Goal: Communication & Community: Connect with others

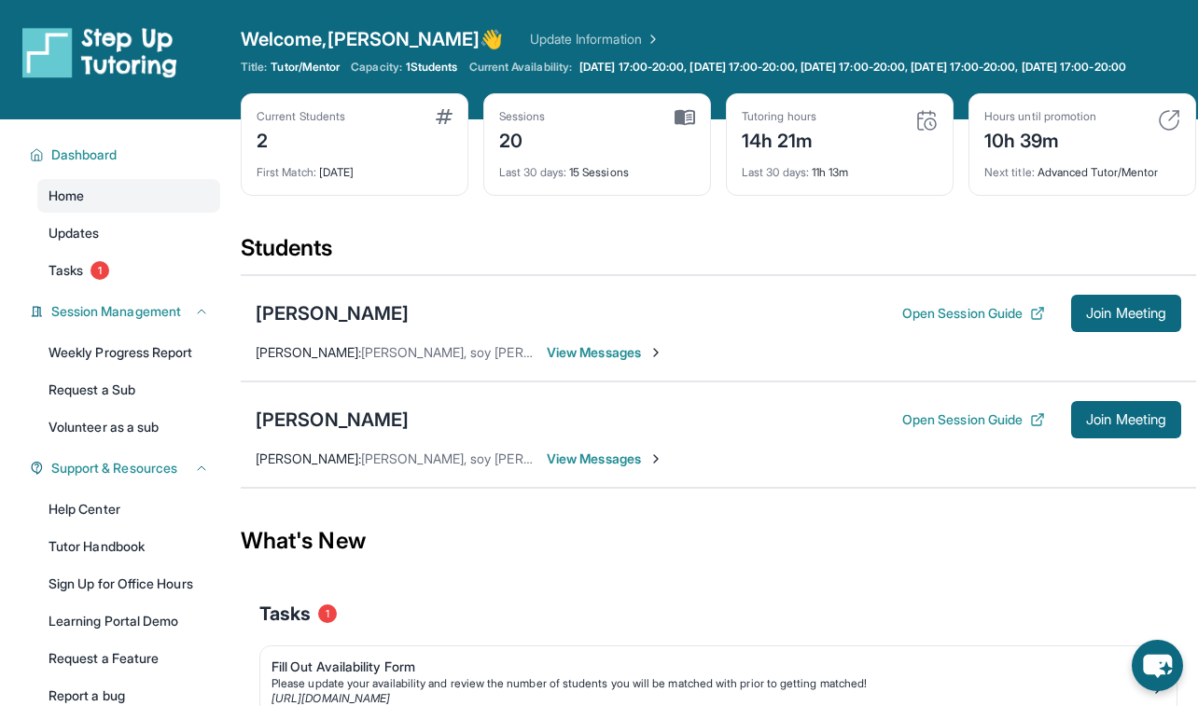
click at [640, 468] on span "View Messages" at bounding box center [605, 459] width 117 height 19
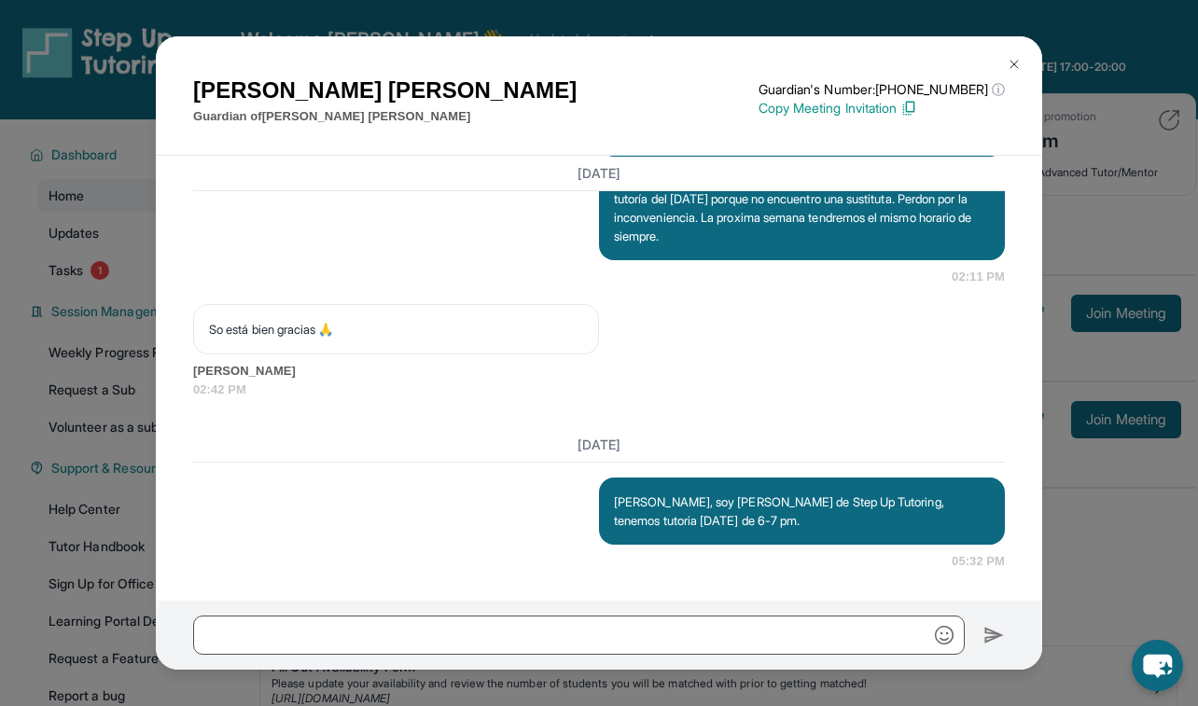
scroll to position [9793, 0]
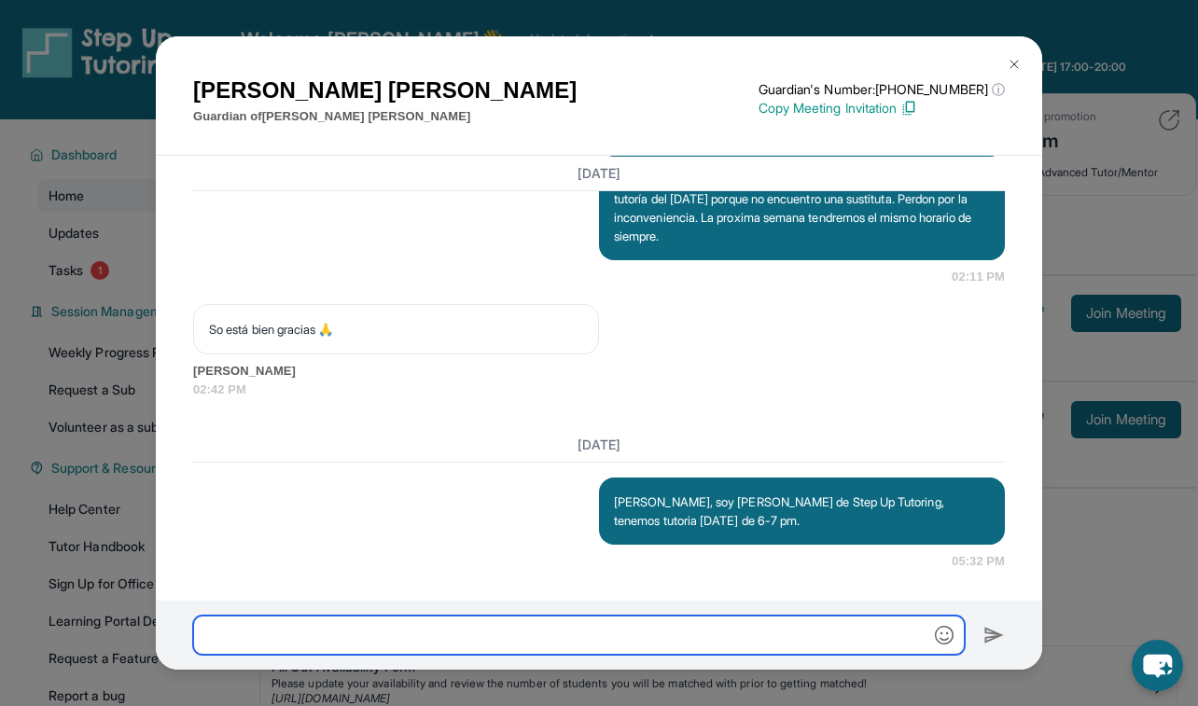
click at [564, 634] on input "text" at bounding box center [579, 635] width 772 height 39
type input "**********"
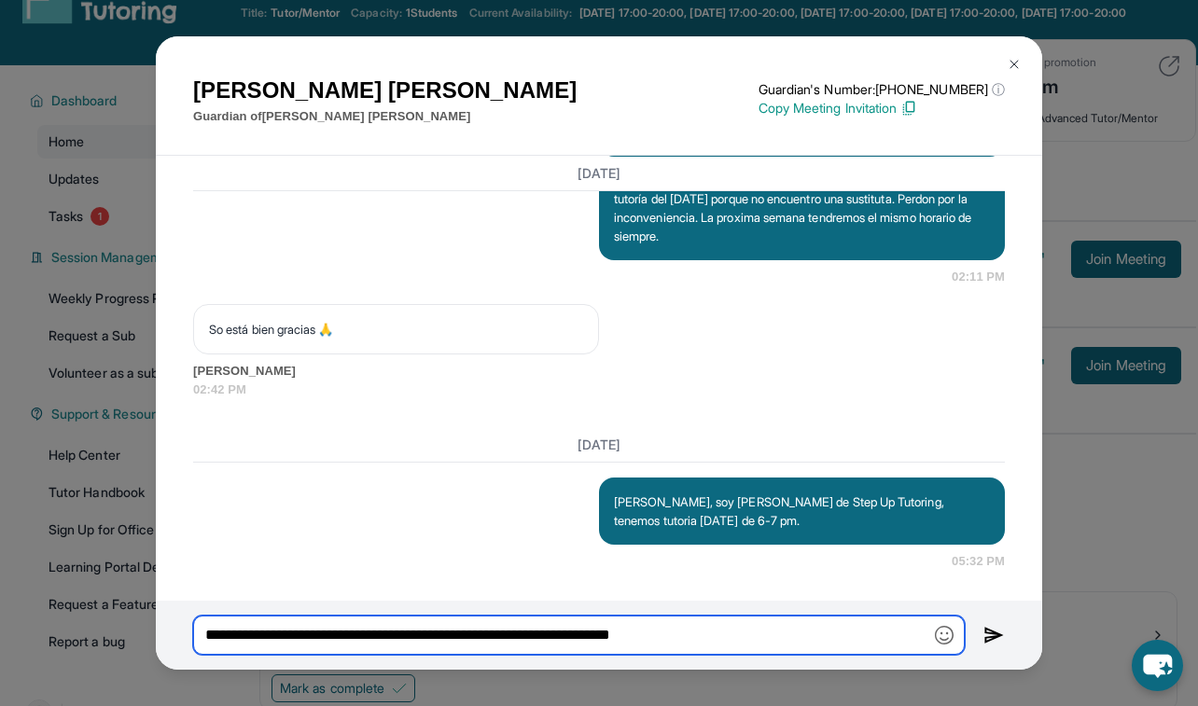
scroll to position [163, 0]
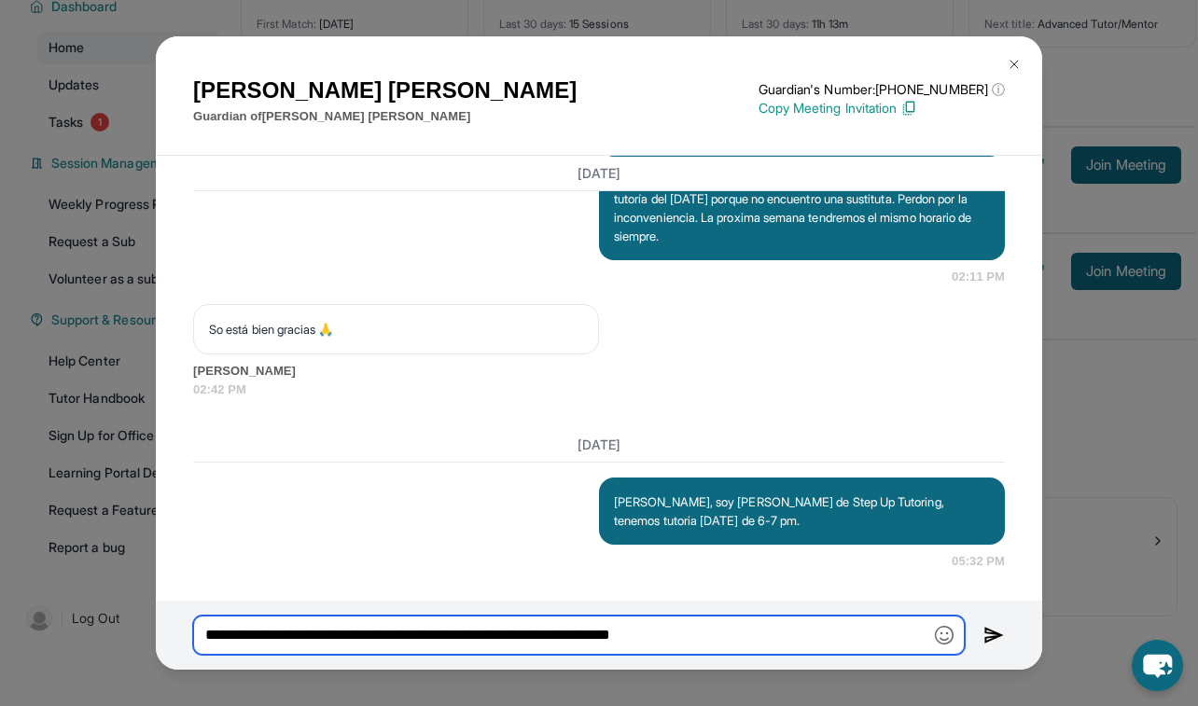
drag, startPoint x: 759, startPoint y: 632, endPoint x: 198, endPoint y: 607, distance: 561.3
click at [198, 607] on div "**********" at bounding box center [599, 635] width 886 height 69
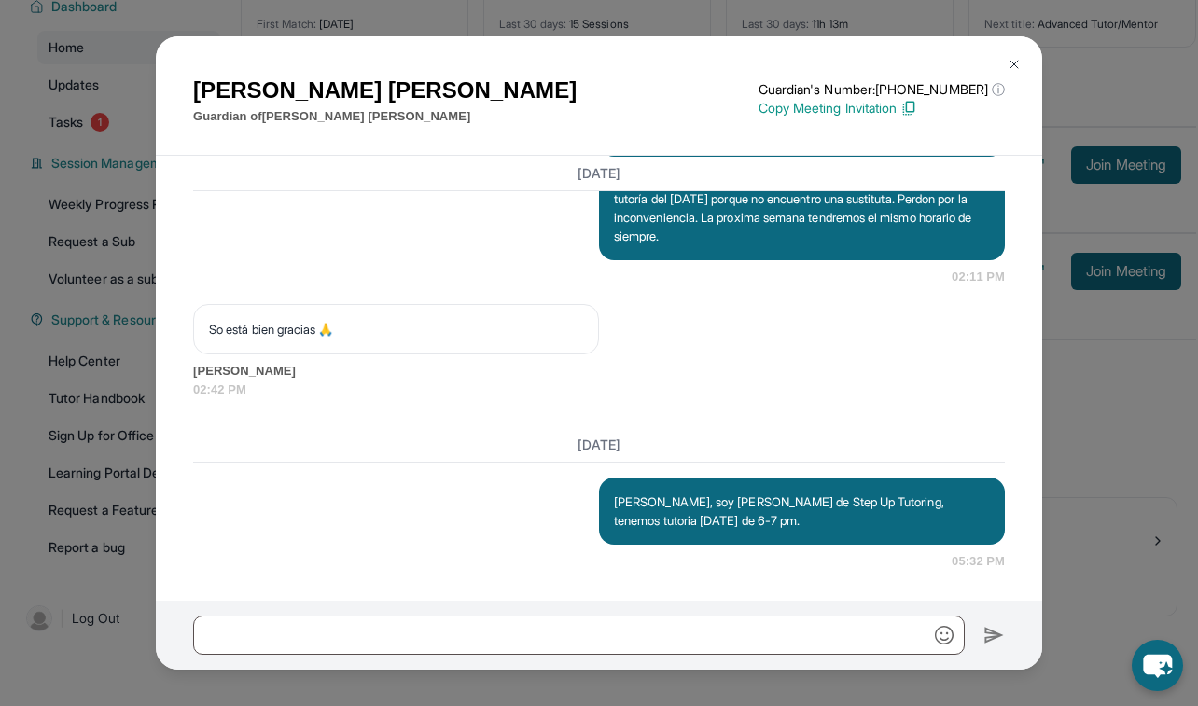
click at [1014, 69] on img at bounding box center [1014, 64] width 15 height 15
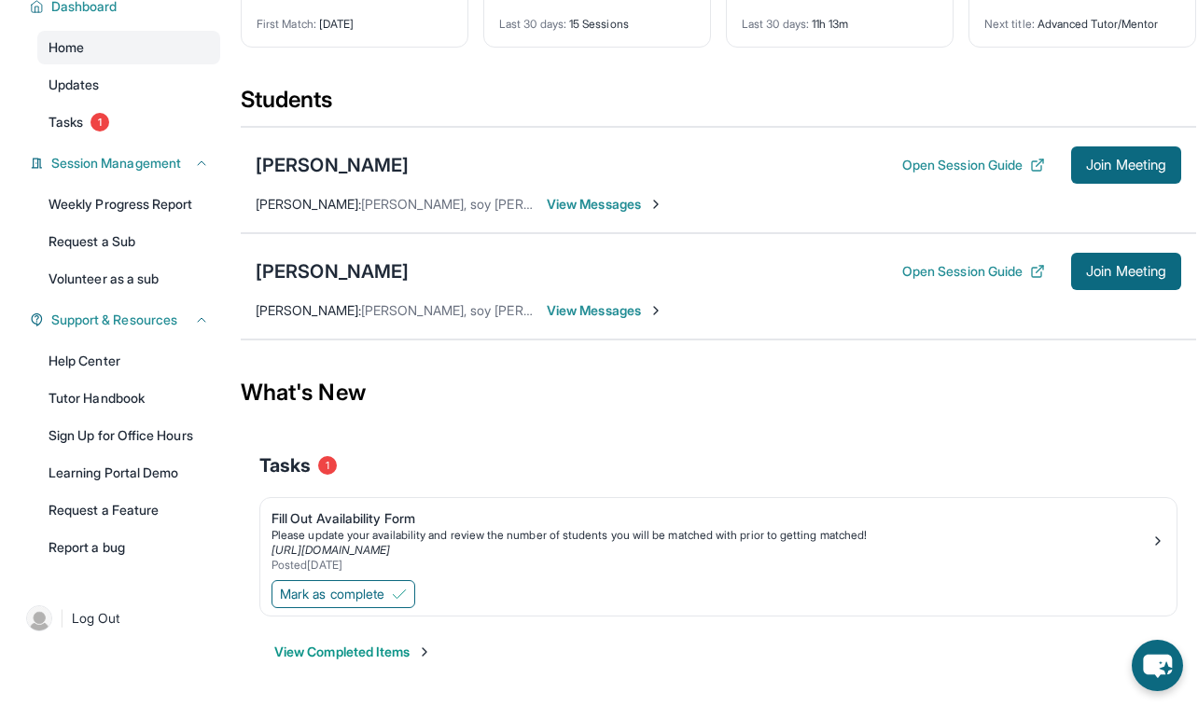
click at [636, 308] on span "View Messages" at bounding box center [605, 310] width 117 height 19
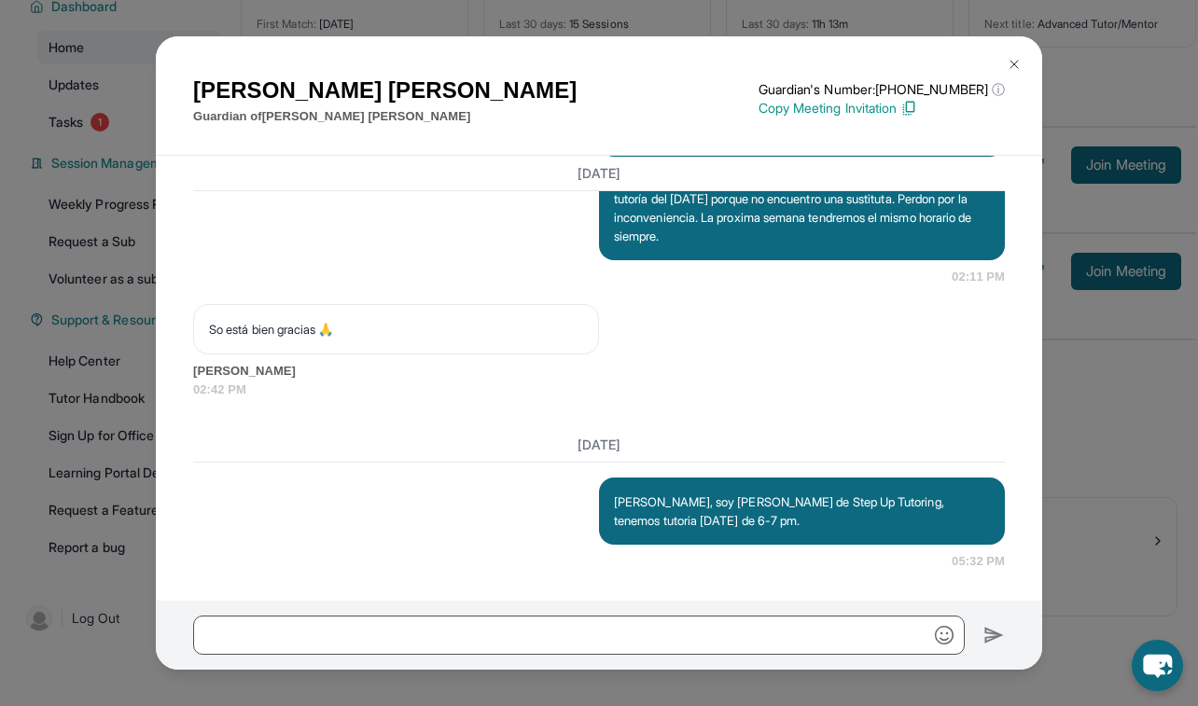
scroll to position [9793, 0]
click at [1023, 67] on button at bounding box center [1014, 64] width 37 height 37
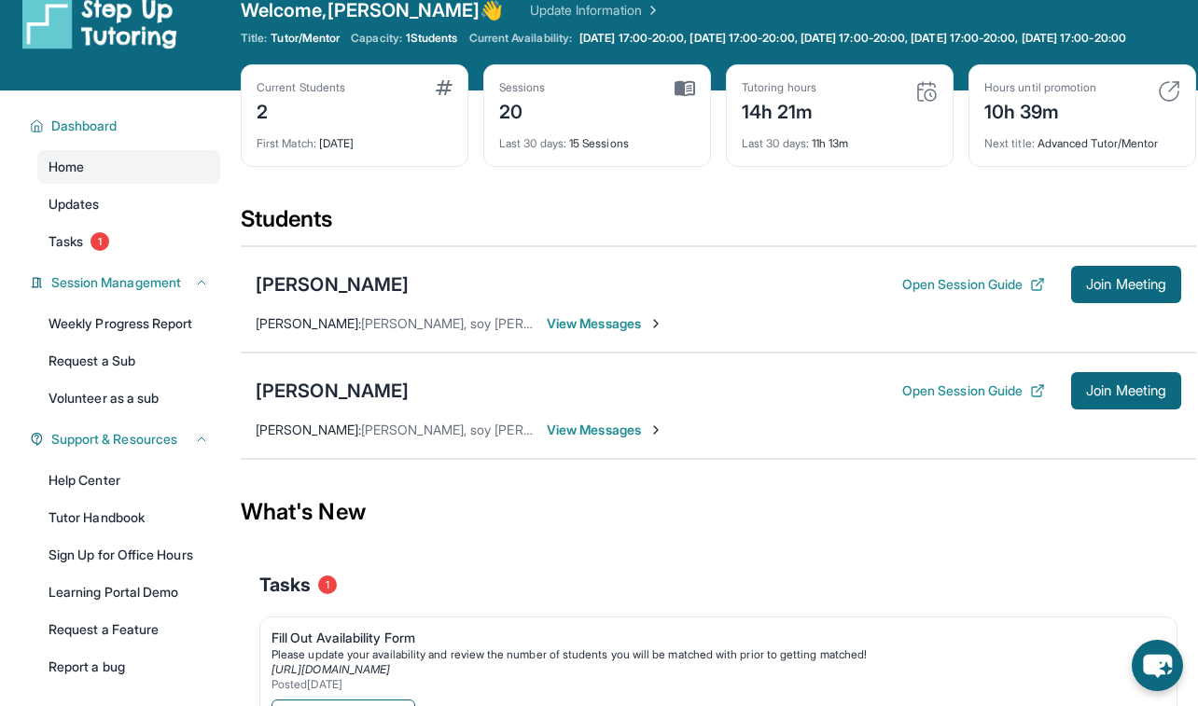
scroll to position [0, 0]
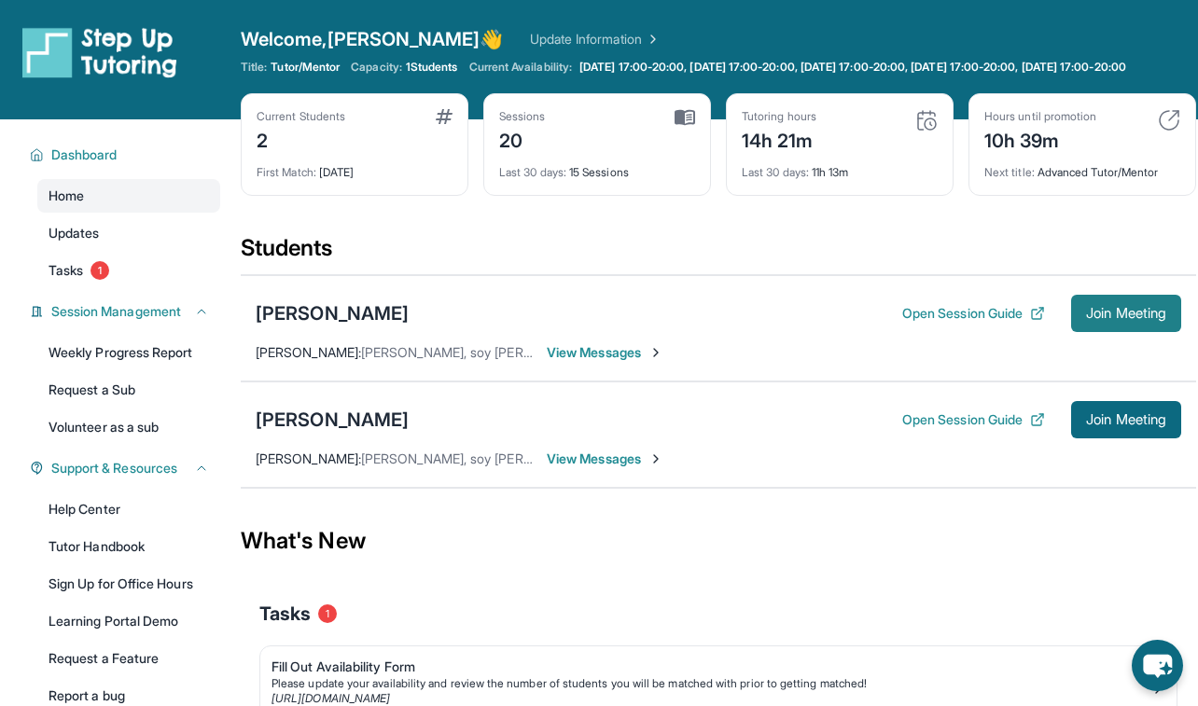
click at [1111, 319] on span "Join Meeting" at bounding box center [1126, 313] width 80 height 11
